Goal: Transaction & Acquisition: Purchase product/service

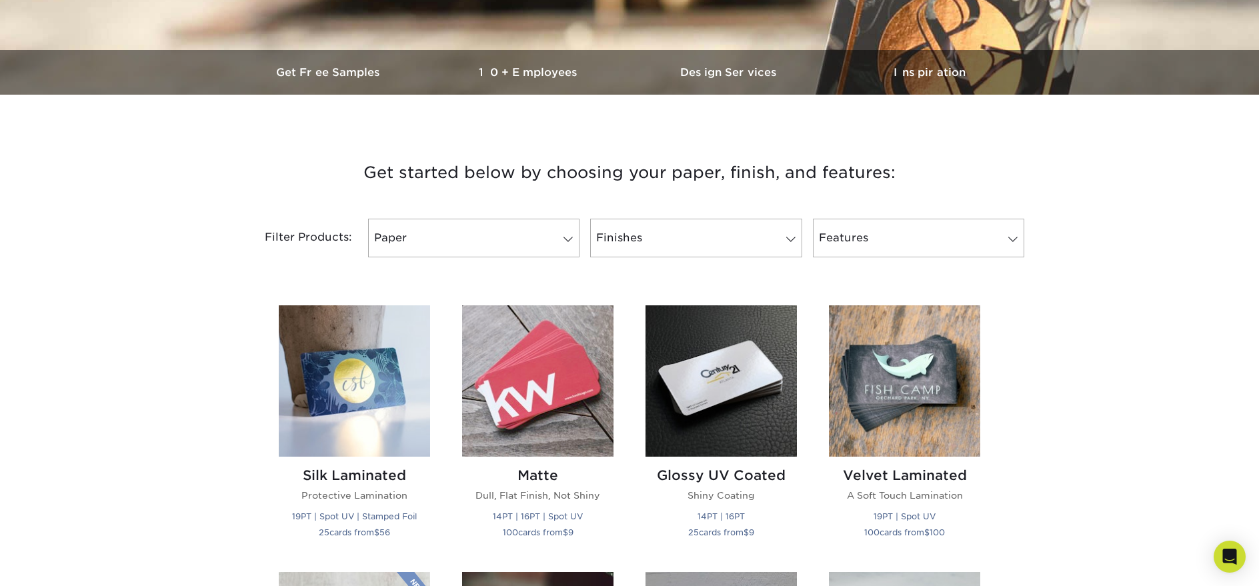
scroll to position [333, 0]
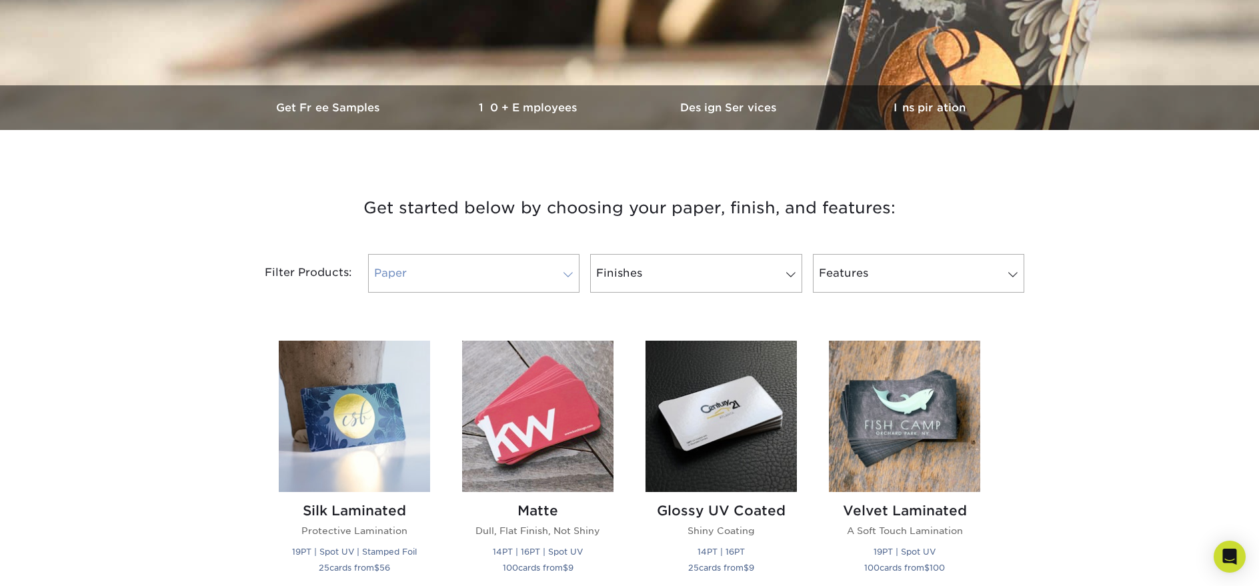
click at [542, 285] on link "Paper" at bounding box center [473, 273] width 211 height 39
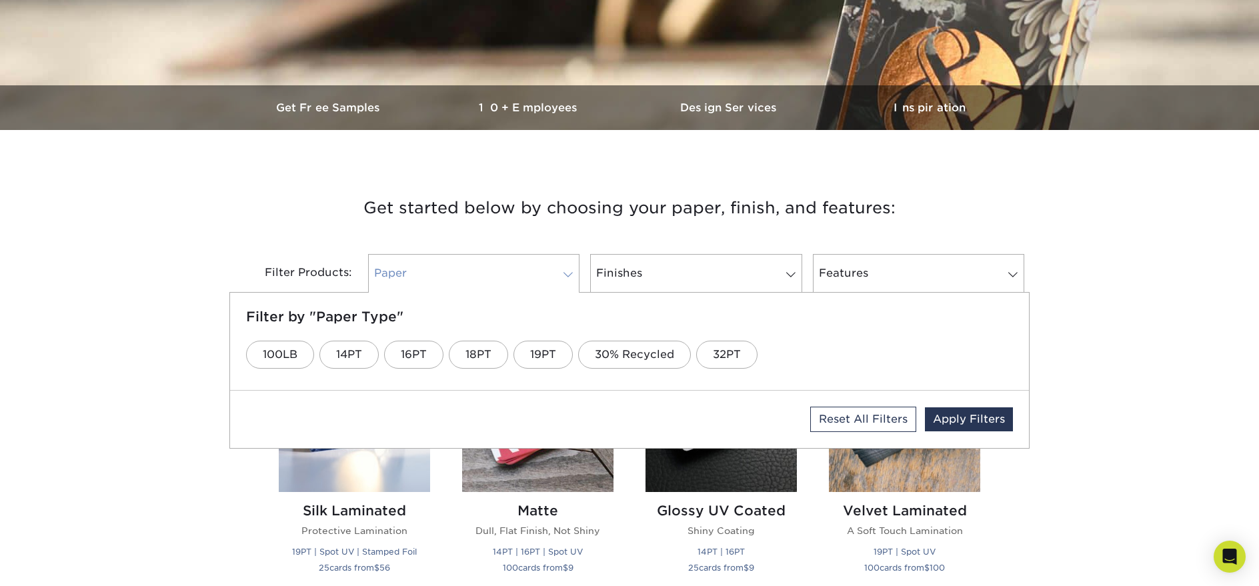
click at [542, 285] on link "Paper" at bounding box center [473, 273] width 211 height 39
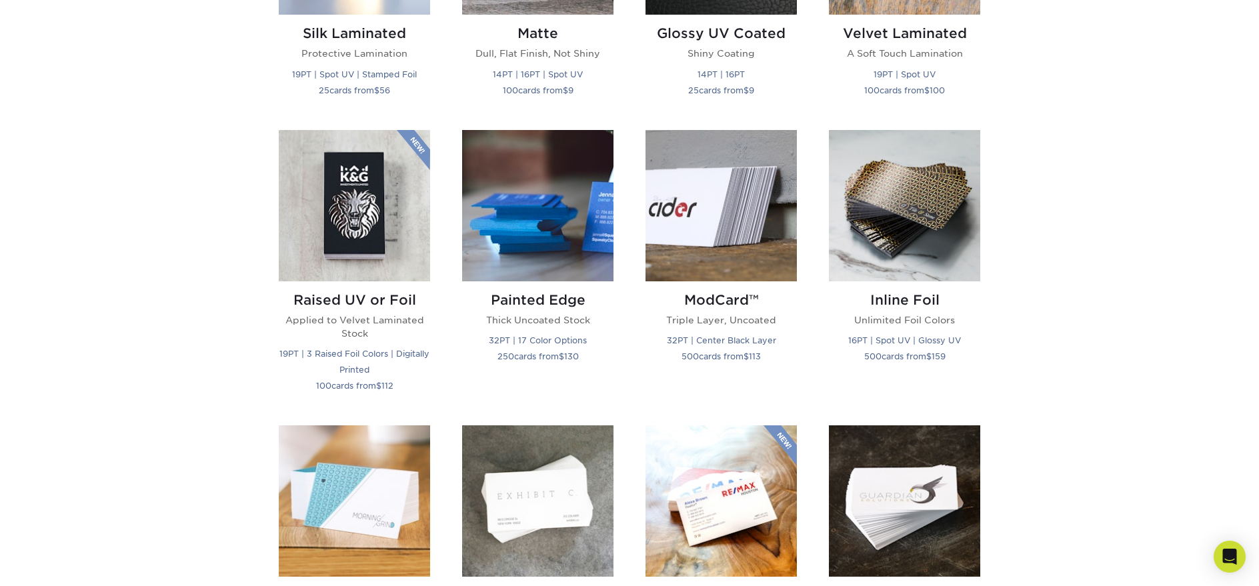
scroll to position [800, 0]
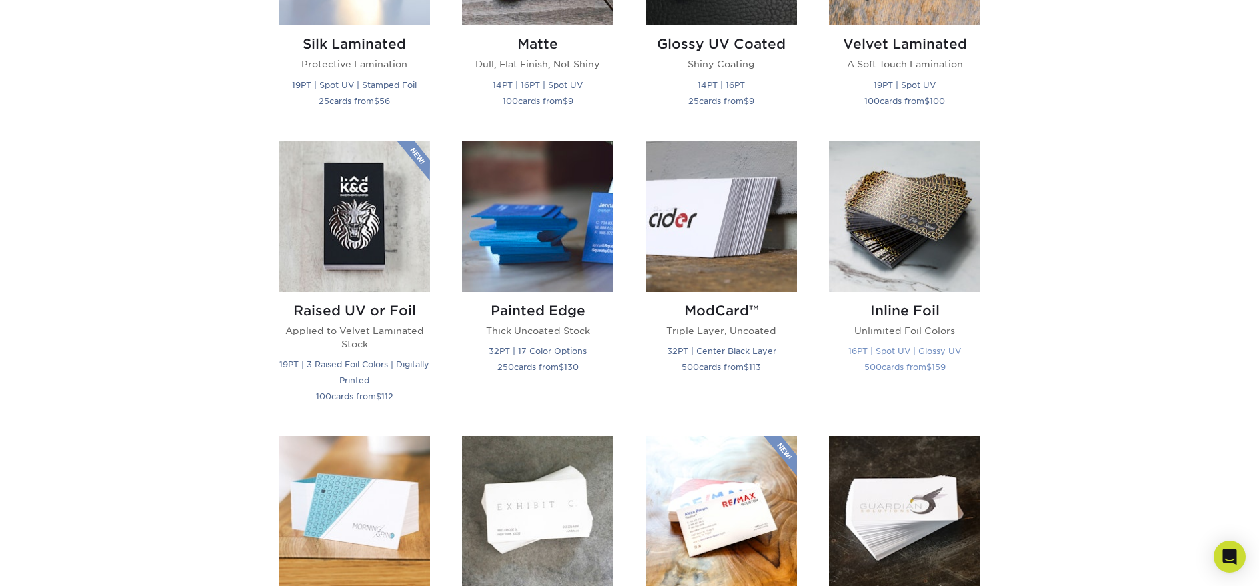
click at [920, 233] on img at bounding box center [904, 216] width 151 height 151
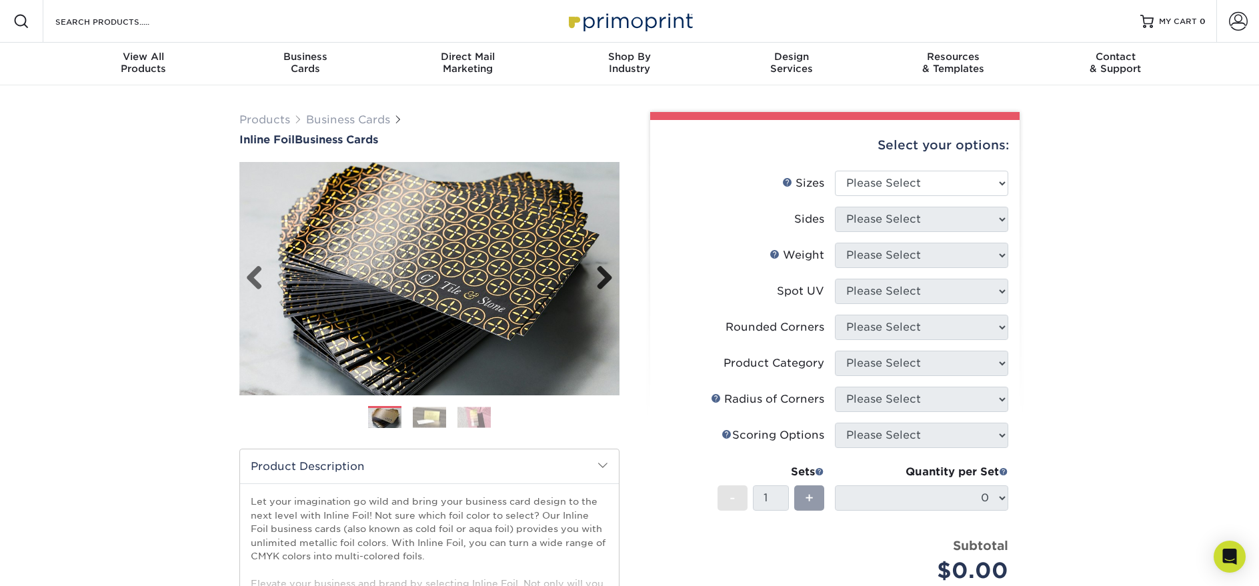
click at [599, 281] on link "Next" at bounding box center [599, 278] width 27 height 27
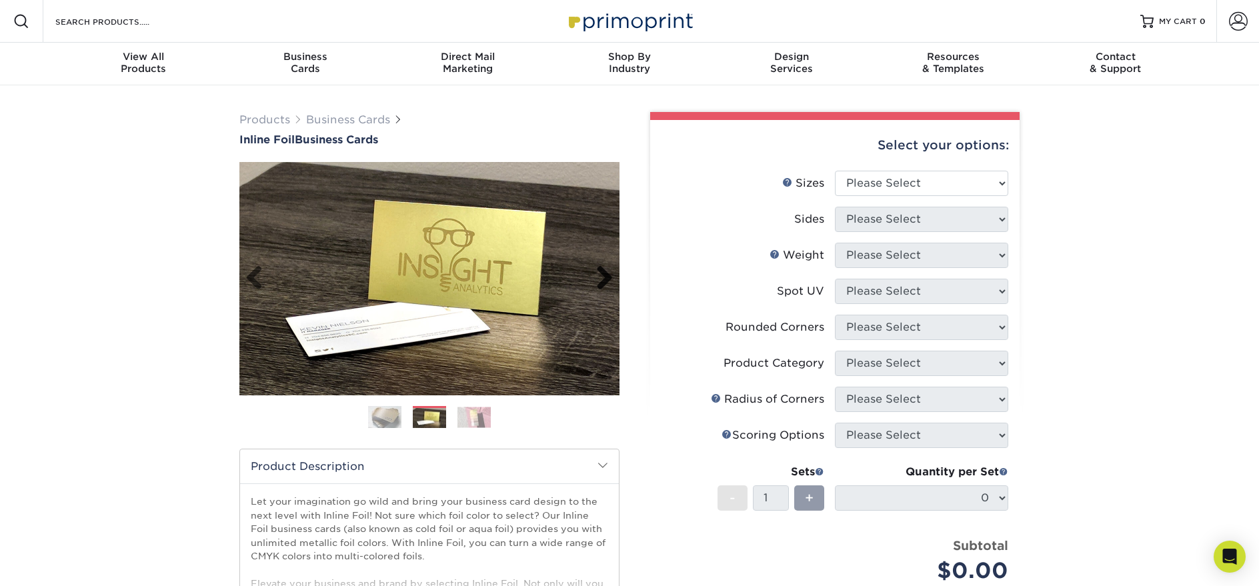
click at [602, 277] on link "Next" at bounding box center [599, 278] width 27 height 27
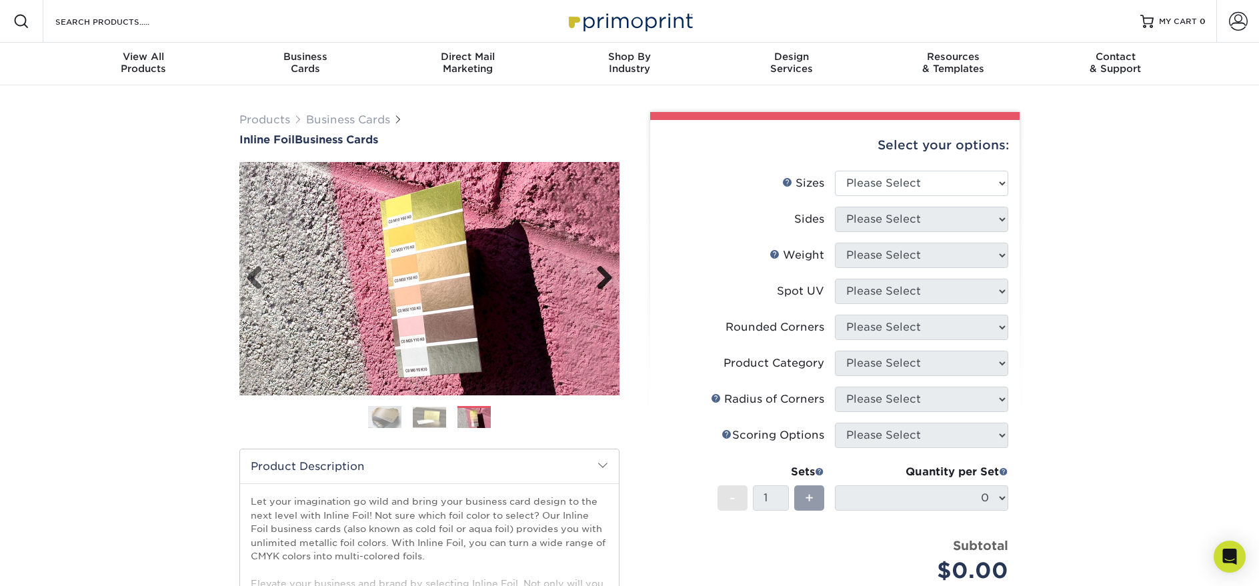
click at [602, 277] on link "Next" at bounding box center [599, 278] width 27 height 27
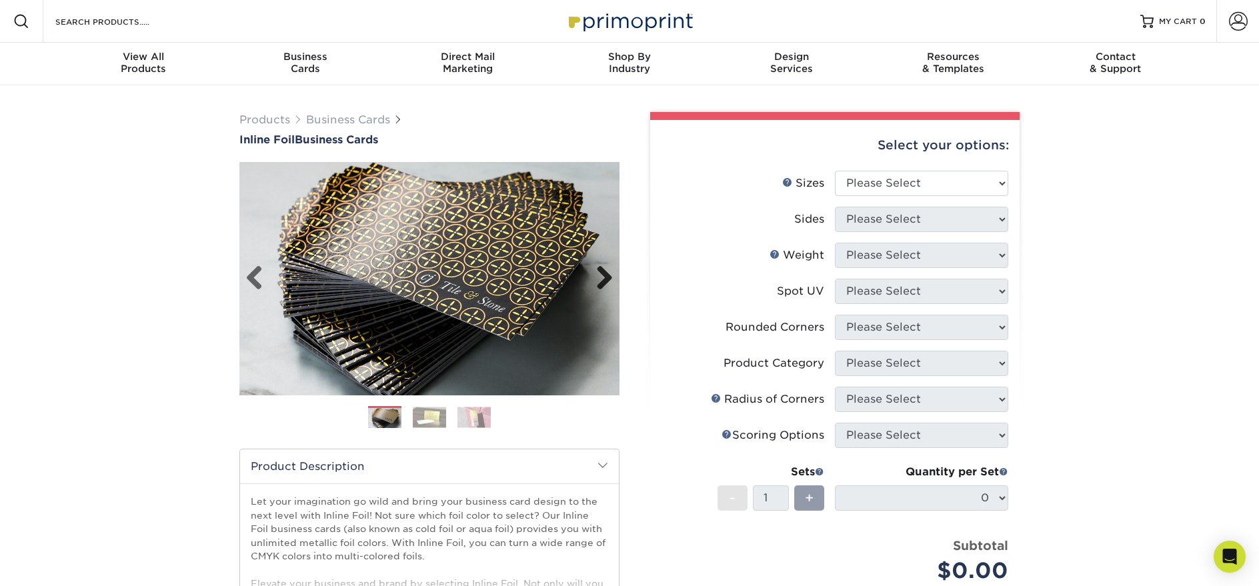
click at [602, 277] on link "Next" at bounding box center [599, 278] width 27 height 27
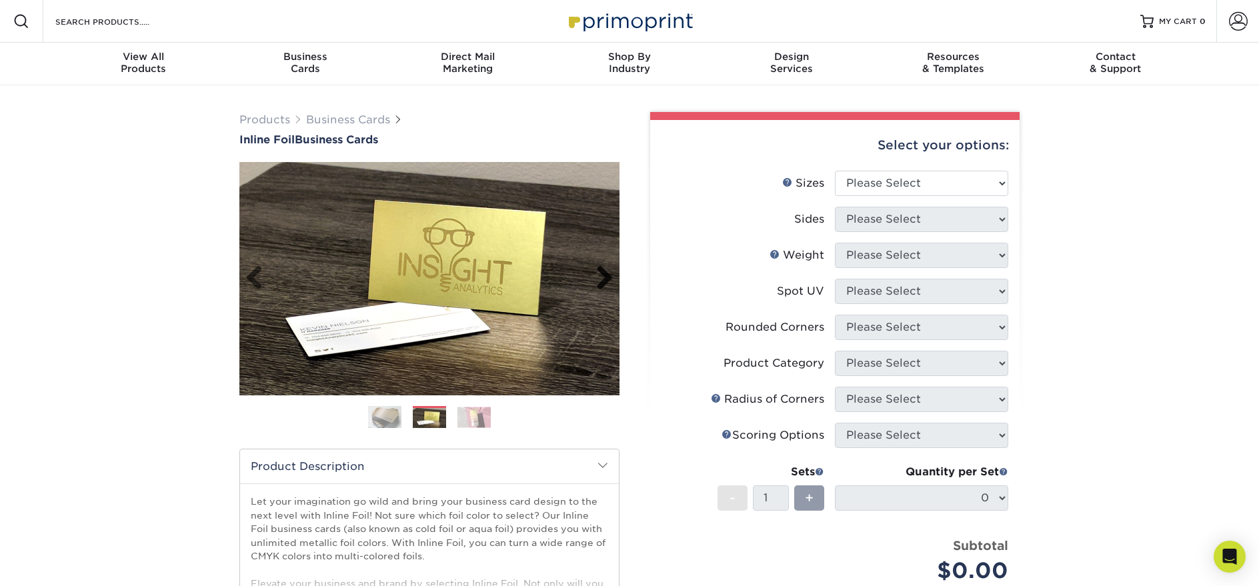
click at [602, 277] on link "Next" at bounding box center [599, 278] width 27 height 27
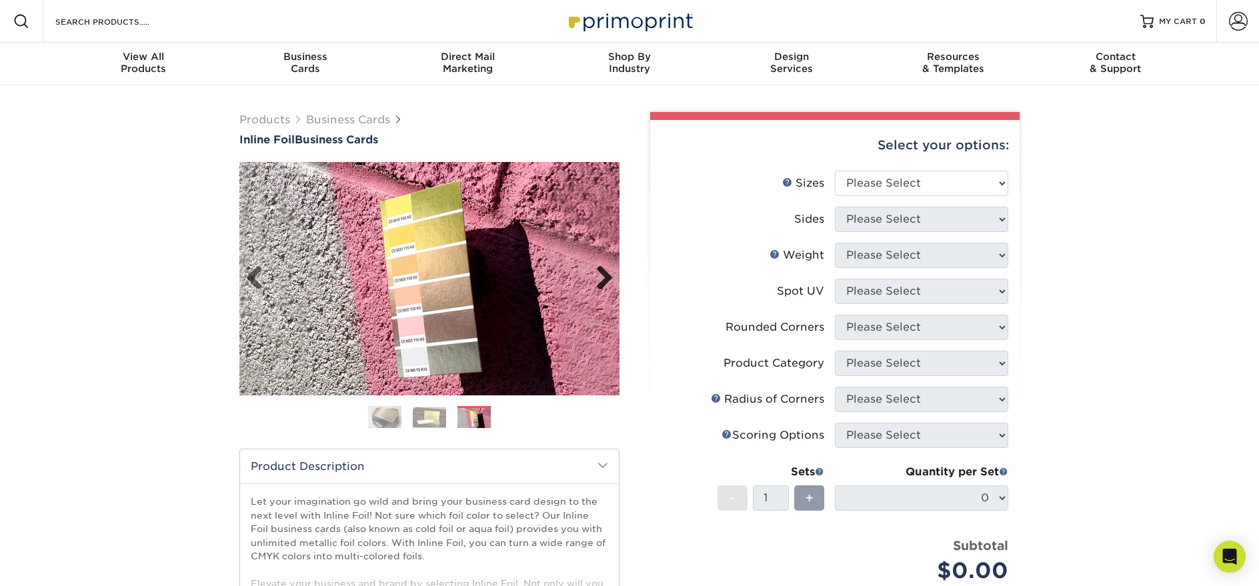
click at [602, 276] on link "Next" at bounding box center [599, 278] width 27 height 27
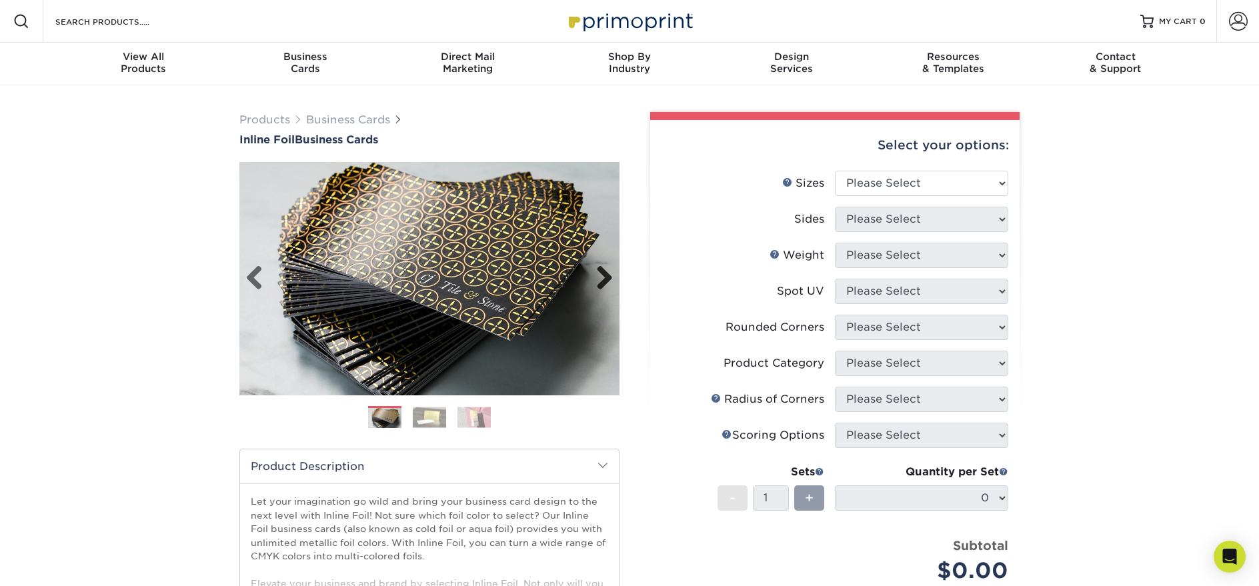
click at [602, 276] on link "Next" at bounding box center [599, 278] width 27 height 27
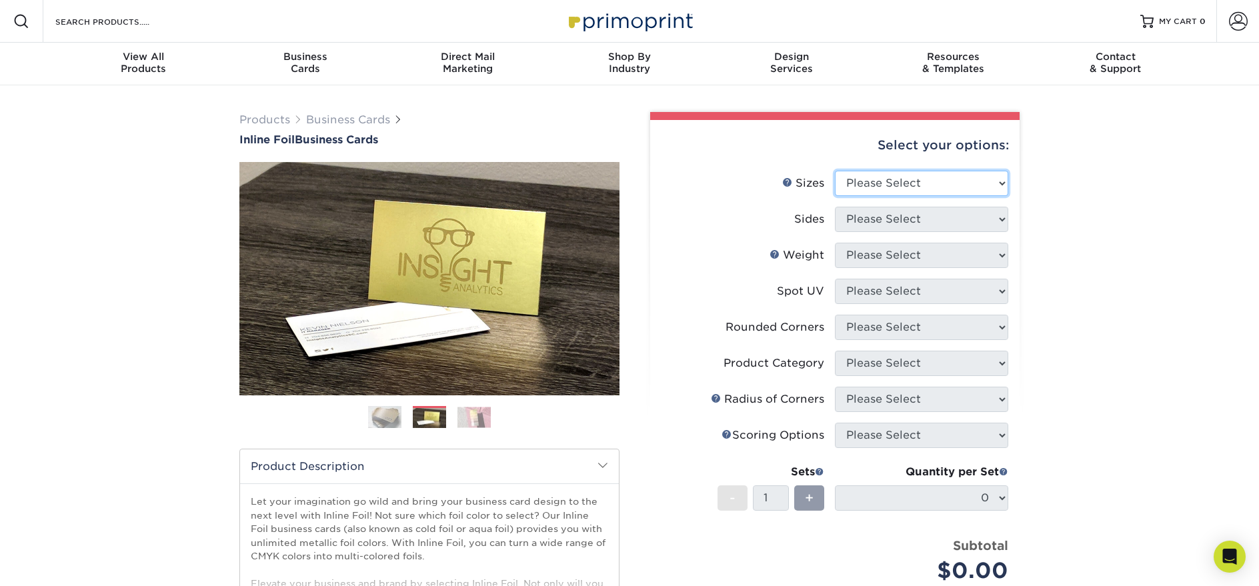
click at [1000, 184] on select "Please Select 1.5" x 3.5" - Mini 1.75" x 3.5" - Mini 2" x 2" - Square 2" x 3" -…" at bounding box center [921, 183] width 173 height 25
select select "2.00x3.50"
click at [835, 171] on select "Please Select 1.5" x 3.5" - Mini 1.75" x 3.5" - Mini 2" x 2" - Square 2" x 3" -…" at bounding box center [921, 183] width 173 height 25
click at [958, 223] on select "Please Select Print Both Sides - Foil Back Only Print Both Sides - Foil Both Si…" at bounding box center [921, 219] width 173 height 25
click at [1102, 273] on div "Products Business Cards Inline Foil Business Cards Previous Next" at bounding box center [629, 441] width 1259 height 712
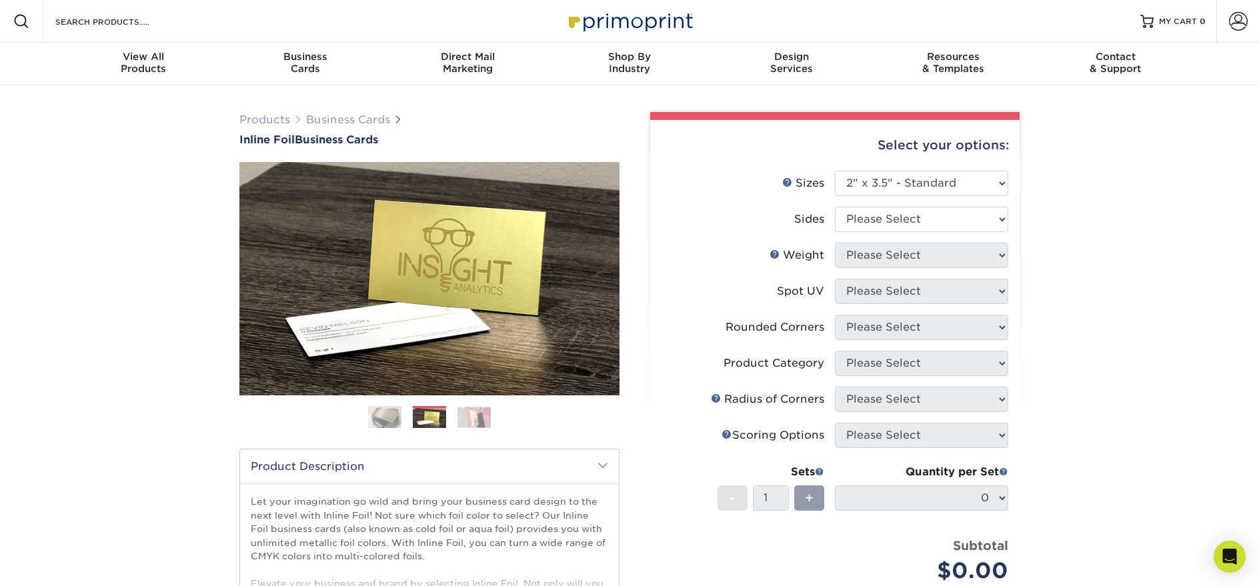
click at [442, 415] on img at bounding box center [429, 418] width 33 height 21
click at [490, 416] on img at bounding box center [474, 417] width 33 height 21
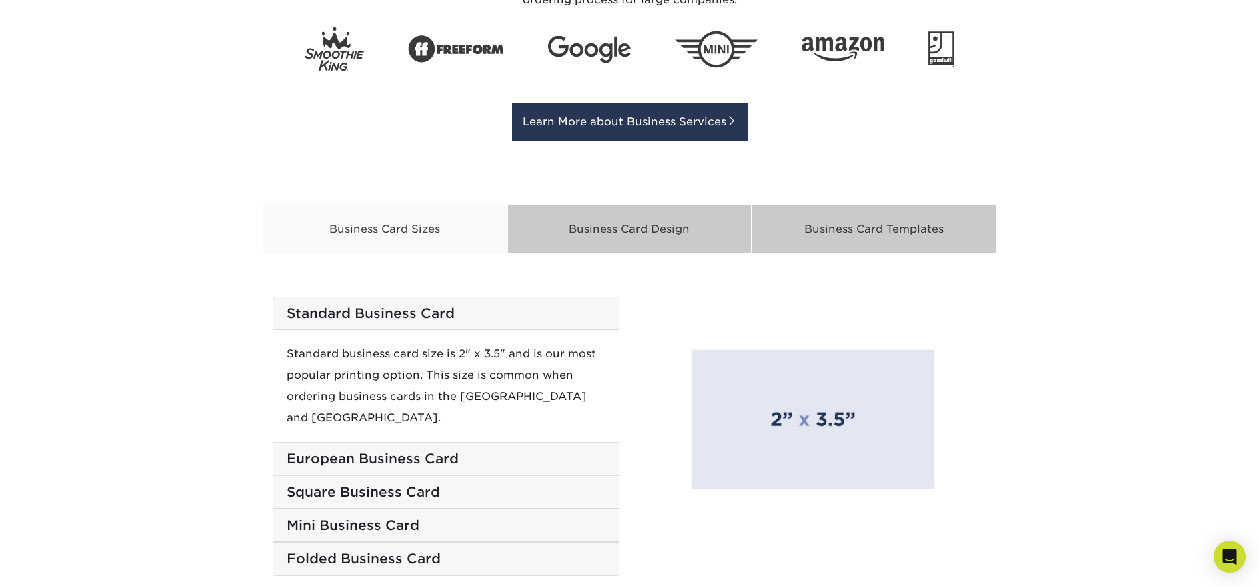
scroll to position [2067, 0]
